Goal: Task Accomplishment & Management: Manage account settings

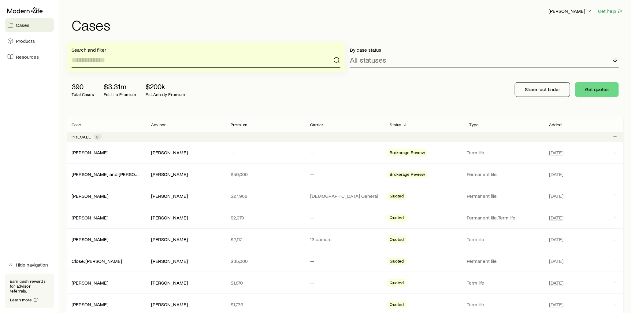
click at [135, 60] on input at bounding box center [206, 60] width 269 height 15
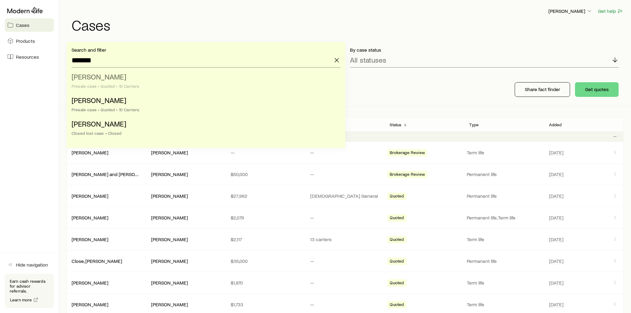
click at [120, 78] on span "[PERSON_NAME]" at bounding box center [99, 76] width 55 height 9
type input "**********"
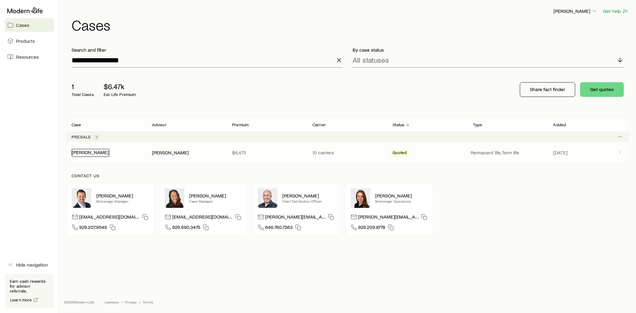
click at [94, 153] on link "[PERSON_NAME]" at bounding box center [90, 152] width 37 height 6
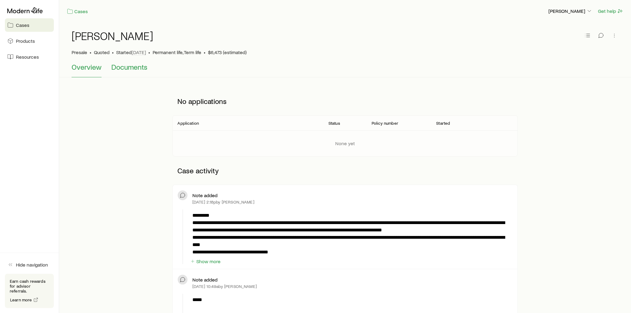
click at [136, 69] on span "Documents" at bounding box center [129, 67] width 36 height 9
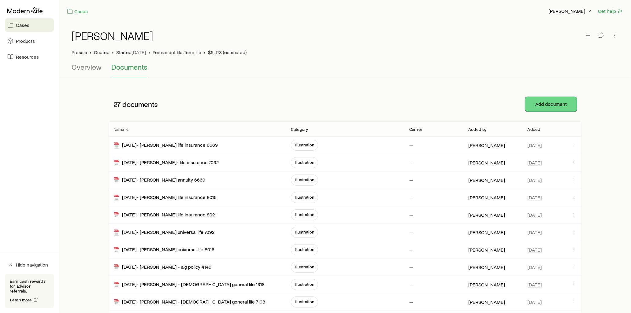
click at [555, 103] on button "Add document" at bounding box center [551, 104] width 52 height 15
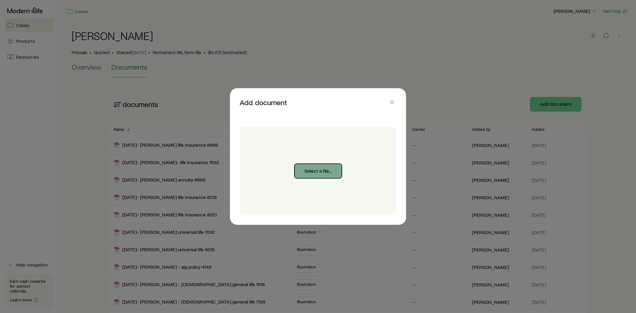
click at [322, 167] on button "Select a file..." at bounding box center [318, 171] width 47 height 15
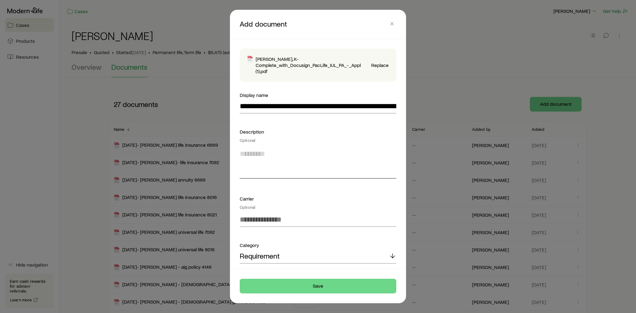
click at [263, 152] on textarea at bounding box center [318, 161] width 157 height 33
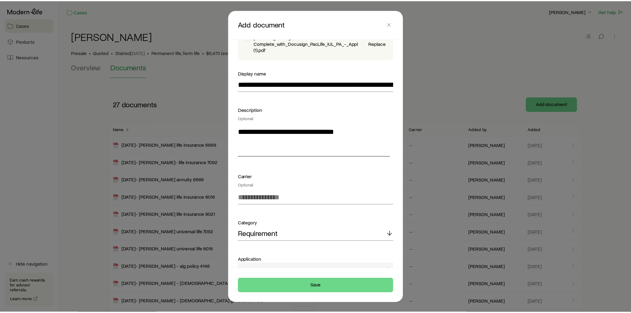
scroll to position [56, 0]
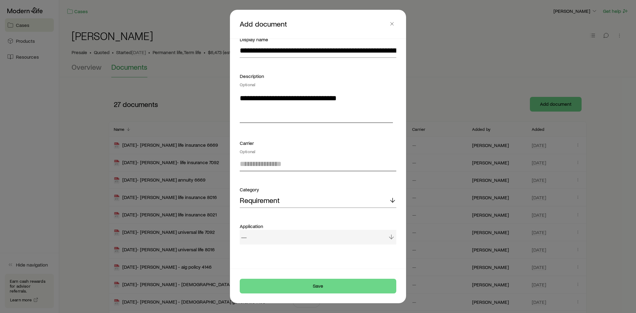
type textarea "**********"
click at [283, 165] on input at bounding box center [318, 164] width 157 height 15
type input "*"
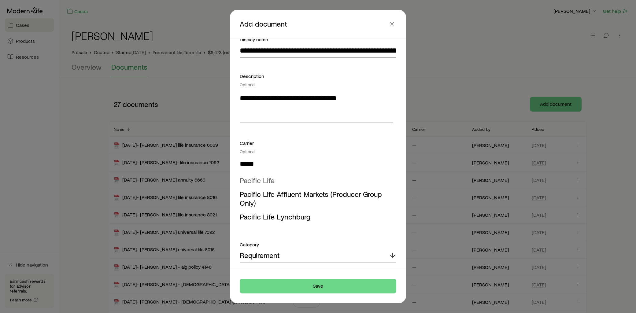
click at [278, 179] on li "Pacific Life" at bounding box center [316, 181] width 153 height 14
type input "**********"
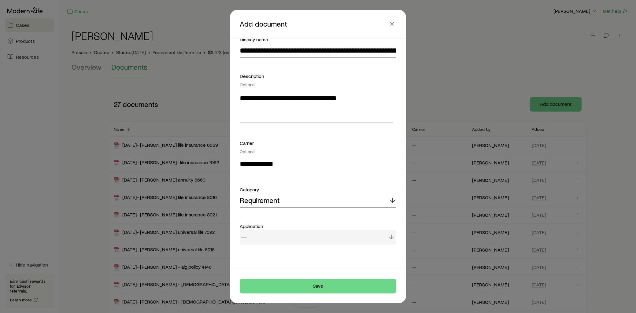
click at [329, 199] on div "Requirement" at bounding box center [318, 200] width 157 height 15
click at [320, 286] on button "Save" at bounding box center [318, 286] width 157 height 15
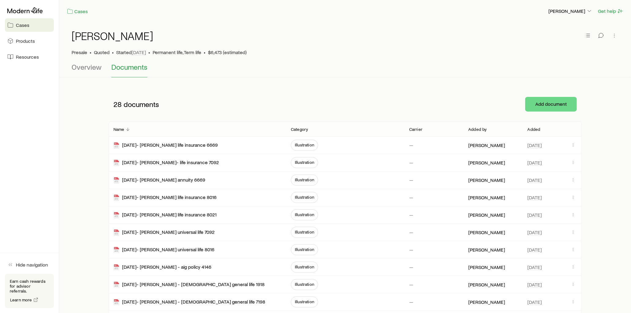
click at [535, 130] on p "Added" at bounding box center [534, 129] width 13 height 5
